Goal: Task Accomplishment & Management: Use online tool/utility

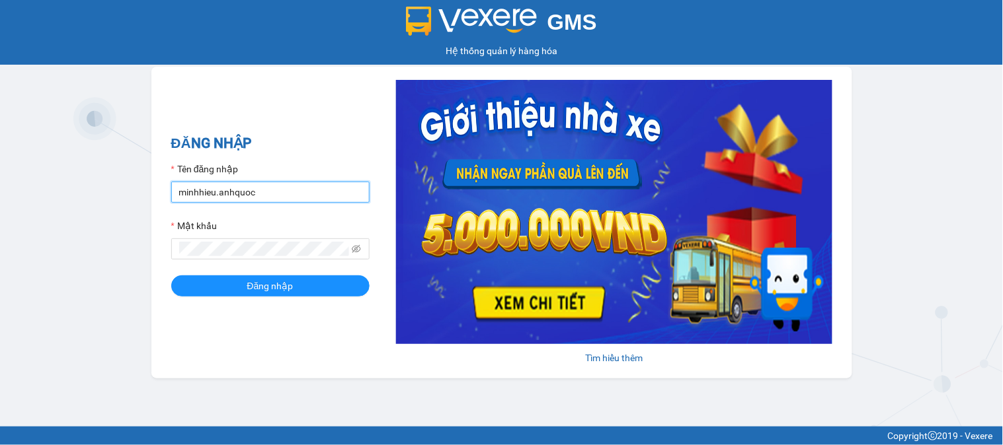
click at [299, 192] on input "minhhieu.anhquoc" at bounding box center [270, 192] width 198 height 21
type input "huyentrang.anhquoc"
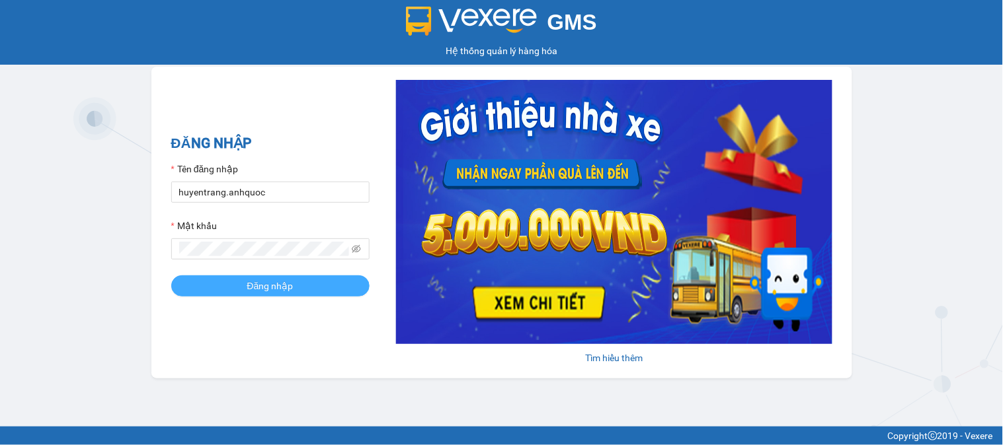
click at [299, 286] on button "Đăng nhập" at bounding box center [270, 286] width 198 height 21
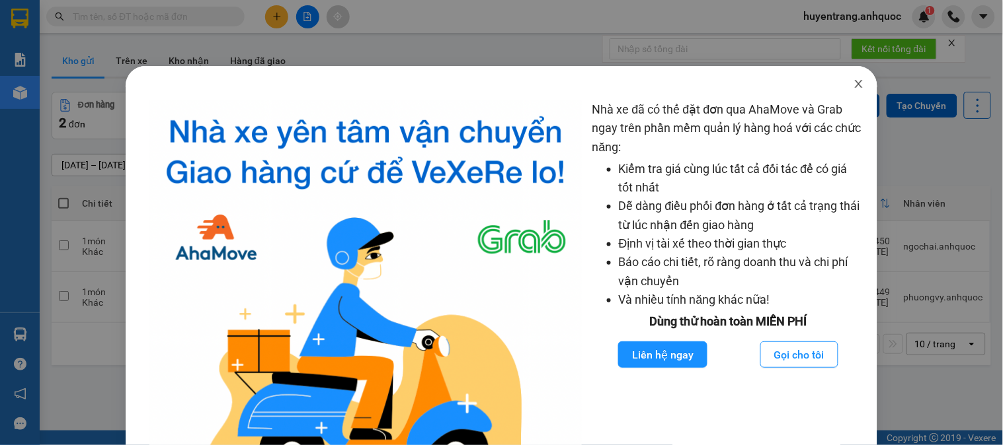
click at [853, 84] on icon "close" at bounding box center [858, 84] width 11 height 11
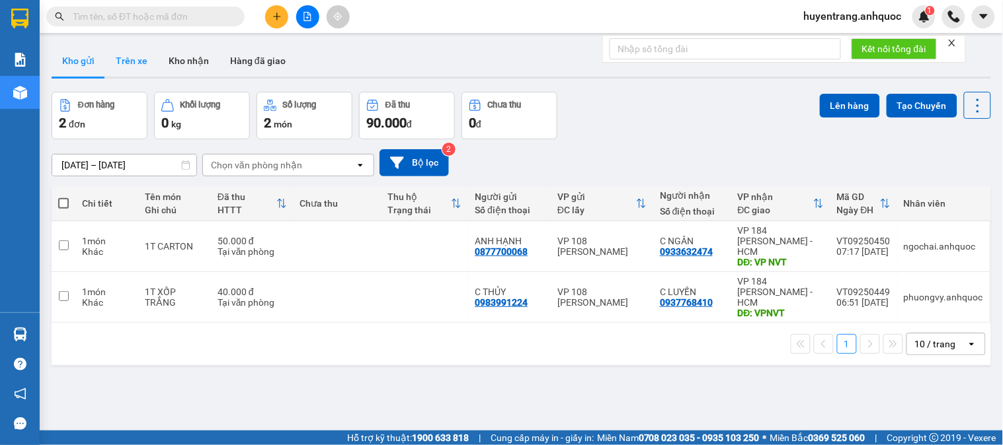
click at [127, 66] on button "Trên xe" at bounding box center [131, 61] width 53 height 32
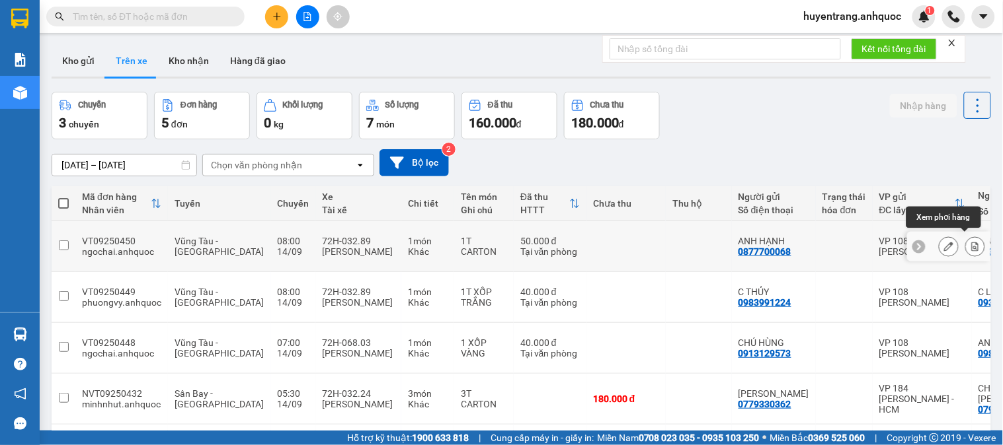
click at [970, 242] on icon at bounding box center [974, 246] width 9 height 9
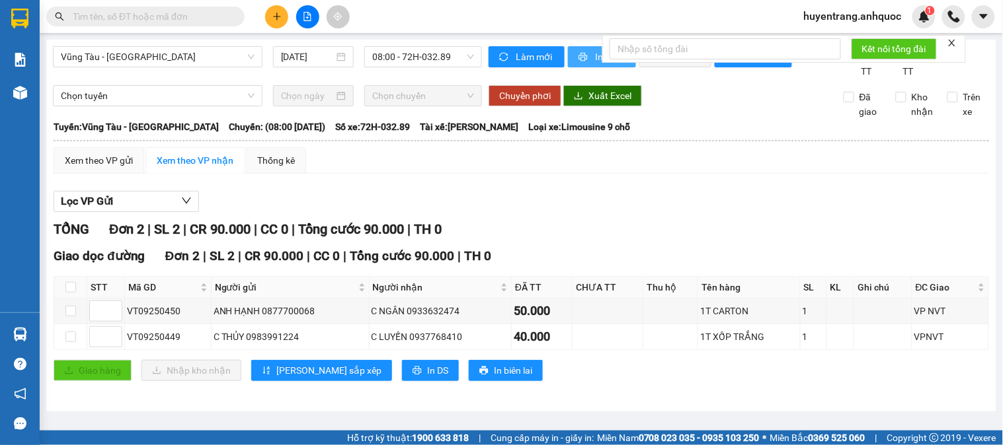
click at [583, 64] on button "In phơi" at bounding box center [602, 56] width 68 height 21
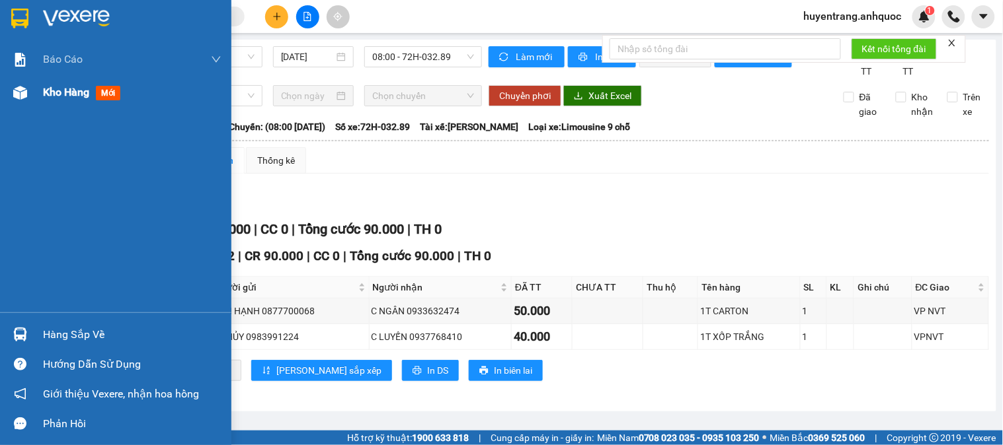
drag, startPoint x: 51, startPoint y: 94, endPoint x: 63, endPoint y: 91, distance: 12.2
click at [51, 95] on span "Kho hàng" at bounding box center [66, 92] width 46 height 13
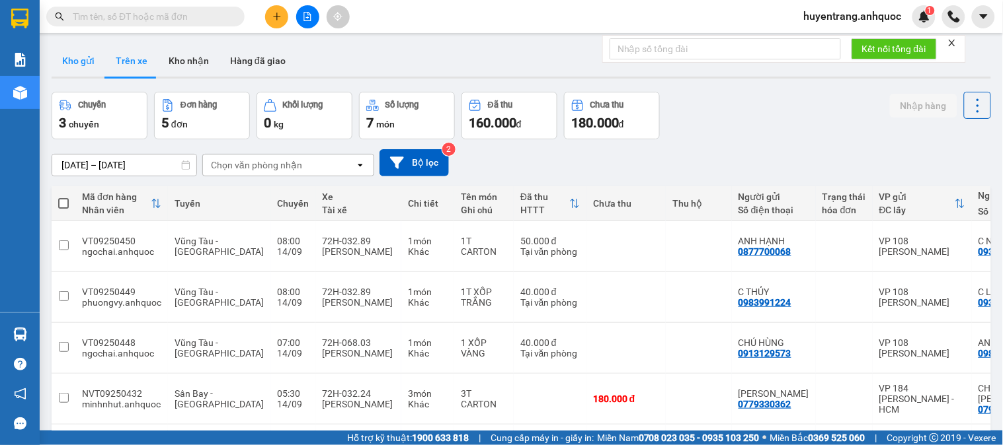
click at [87, 67] on button "Kho gửi" at bounding box center [79, 61] width 54 height 32
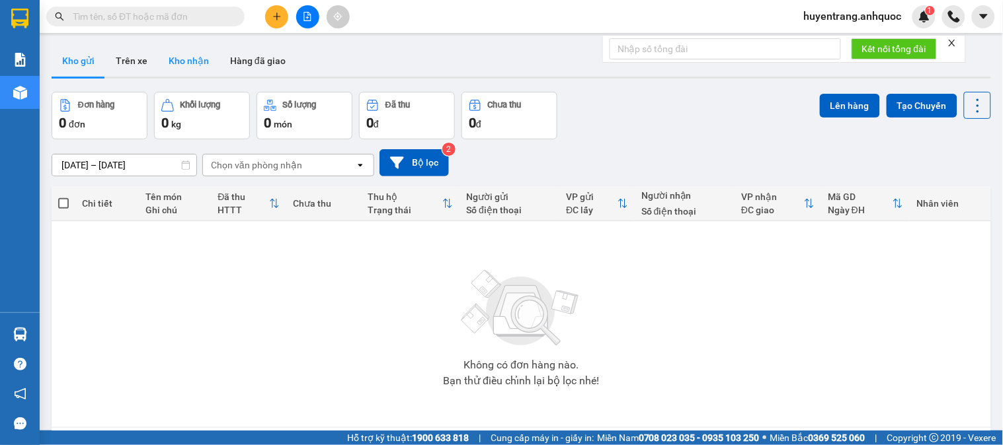
click at [176, 63] on button "Kho nhận" at bounding box center [188, 61] width 61 height 32
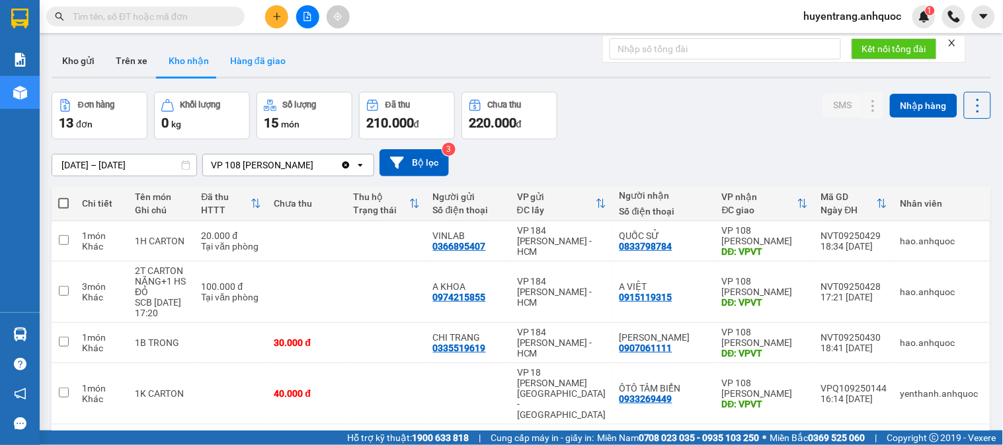
click at [266, 57] on button "Hàng đã giao" at bounding box center [257, 61] width 77 height 32
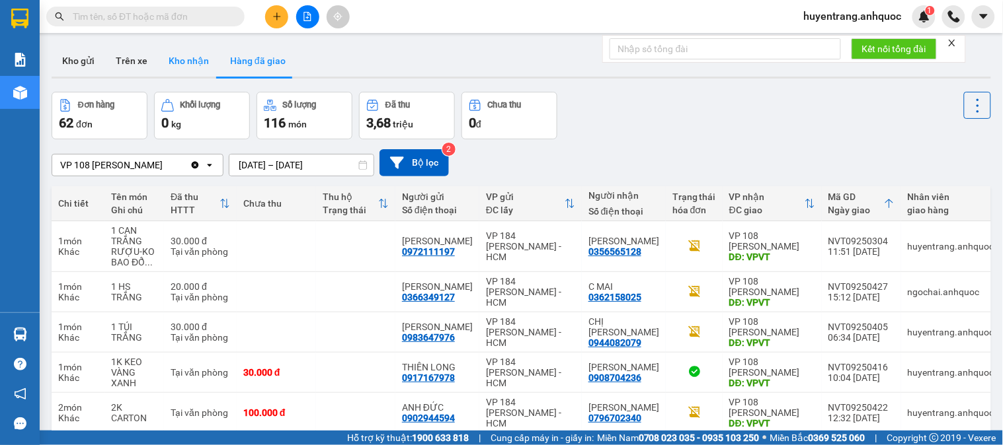
click at [180, 58] on button "Kho nhận" at bounding box center [188, 61] width 61 height 32
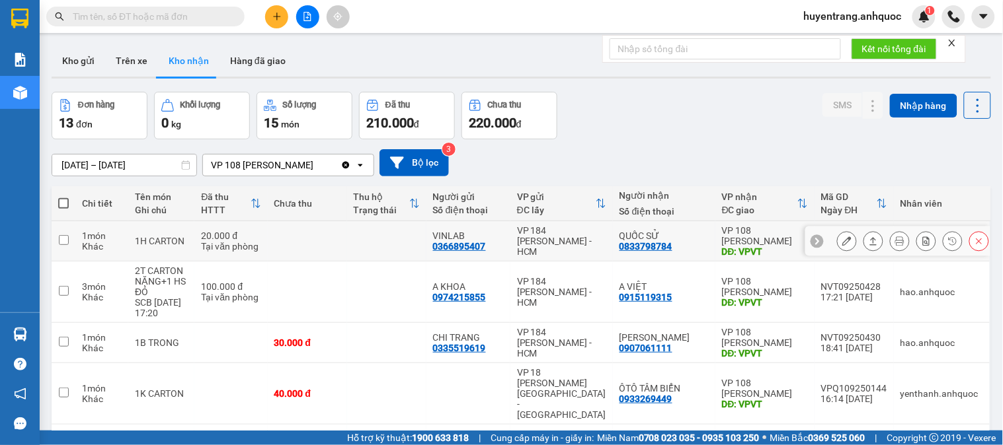
click at [510, 241] on td "VINLAB 0366895407" at bounding box center [468, 241] width 84 height 40
checkbox input "true"
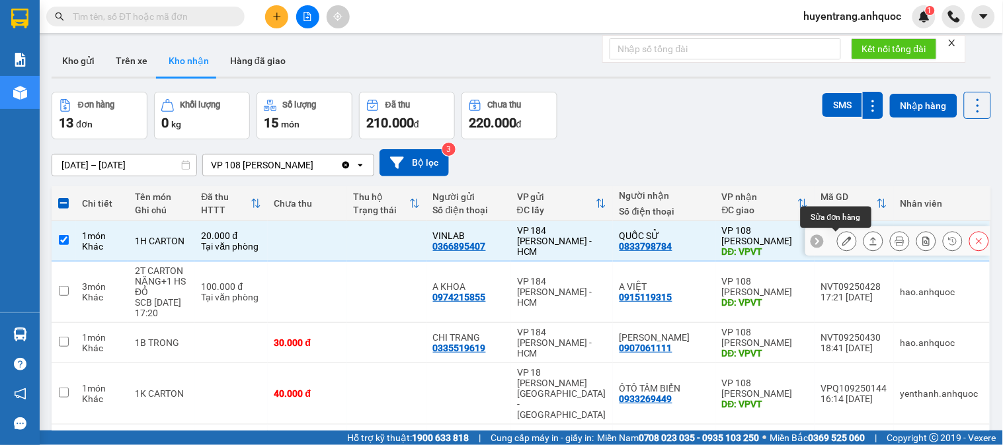
click at [842, 241] on icon at bounding box center [846, 241] width 9 height 9
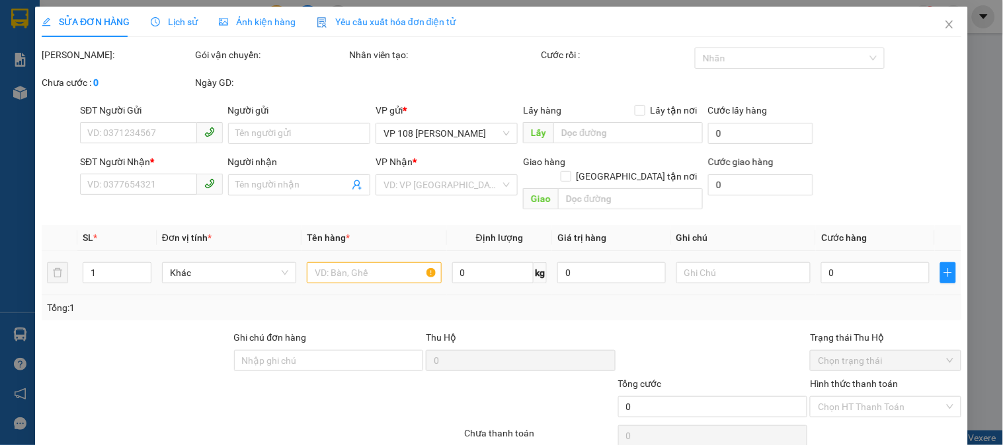
type input "0366895407"
type input "VINLAB"
type input "0833798784"
type input "QUỐC SỬ"
type input "VPVT"
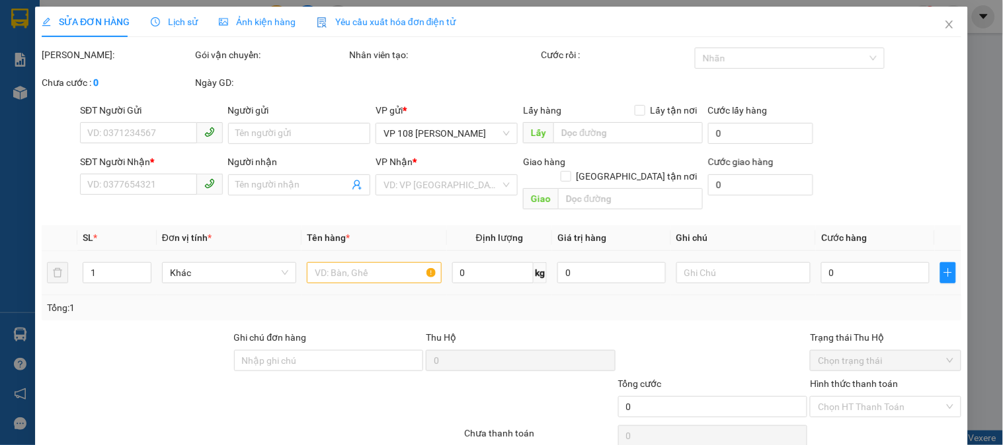
type input "TM 13/9 VP184 HẢO"
type input "20.000"
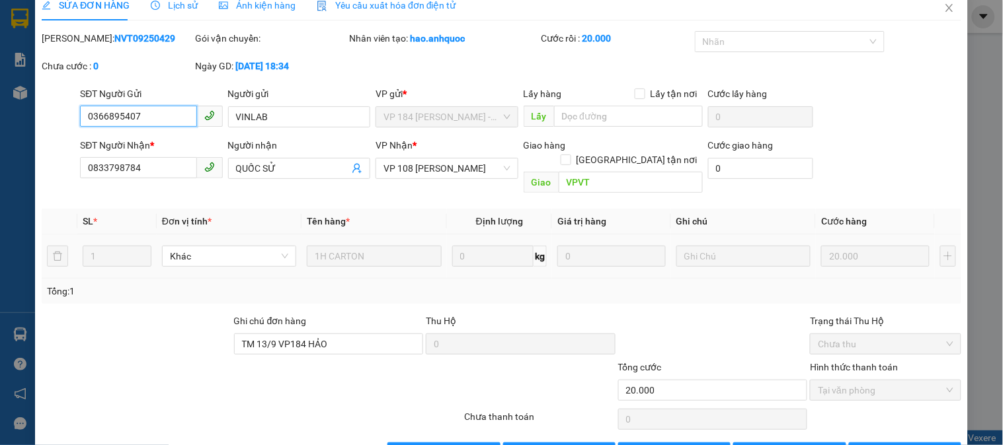
scroll to position [46, 0]
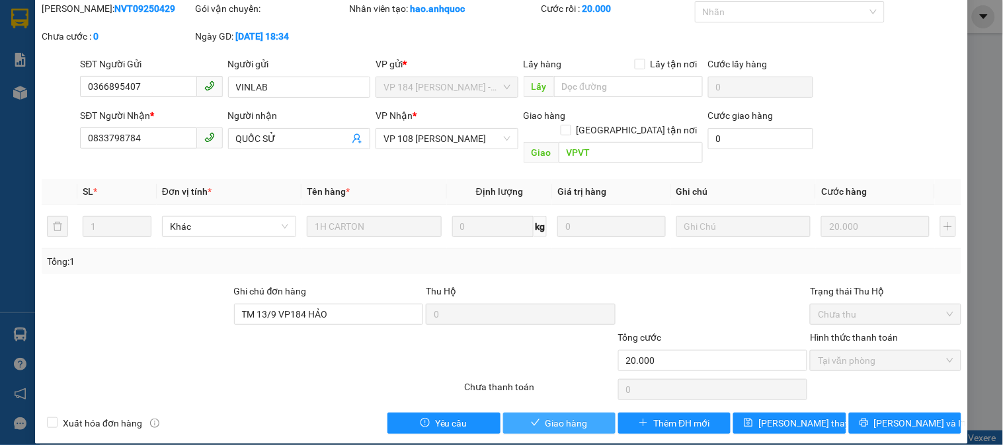
click at [555, 416] on span "Giao hàng" at bounding box center [566, 423] width 42 height 15
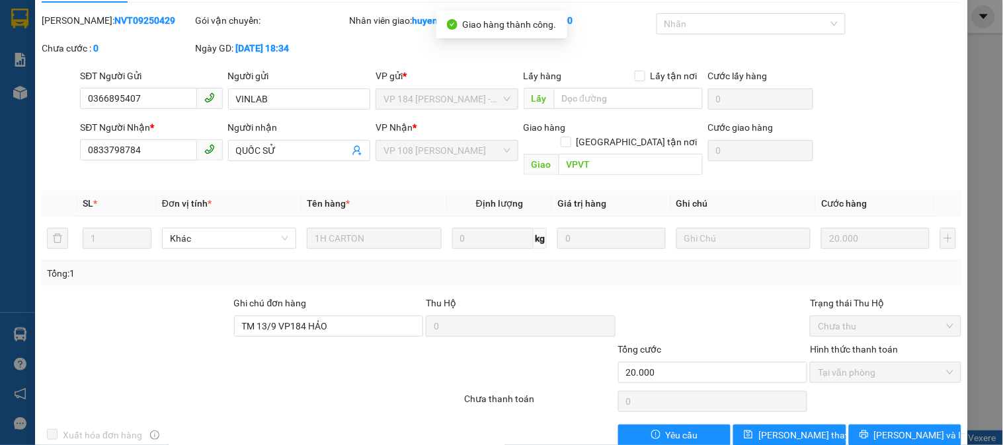
scroll to position [0, 0]
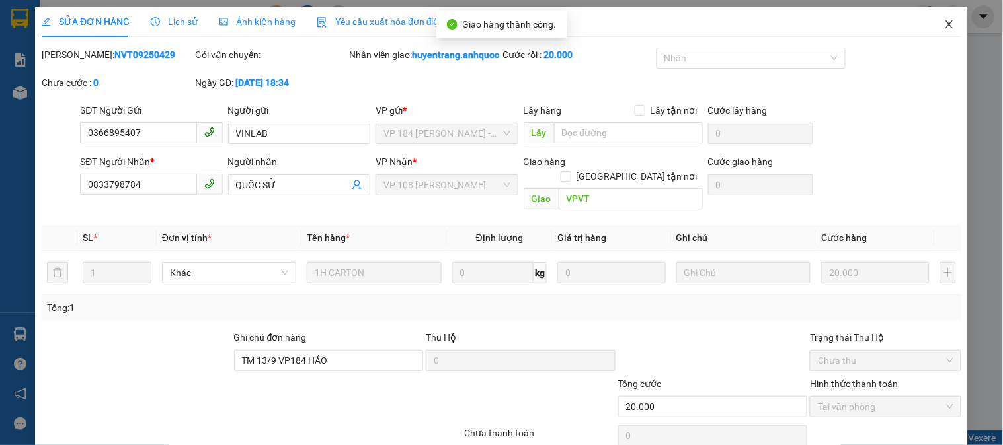
click at [940, 18] on span "Close" at bounding box center [949, 25] width 37 height 37
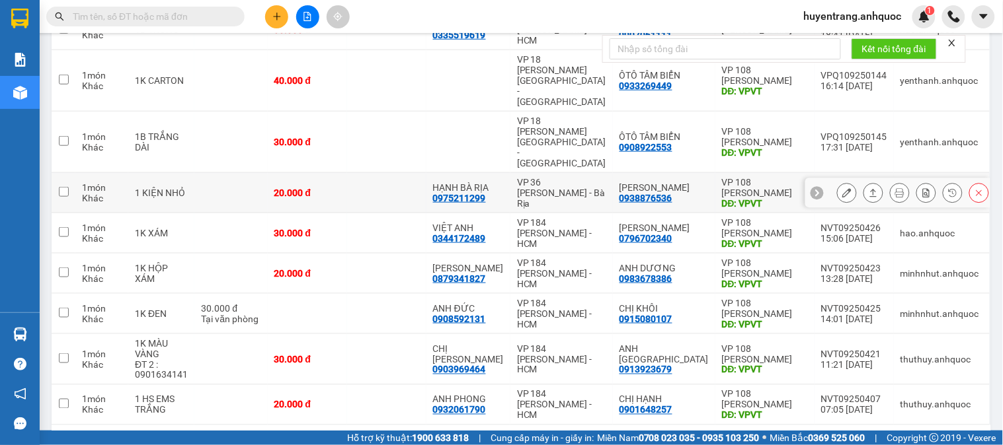
scroll to position [280, 0]
